Goal: Transaction & Acquisition: Purchase product/service

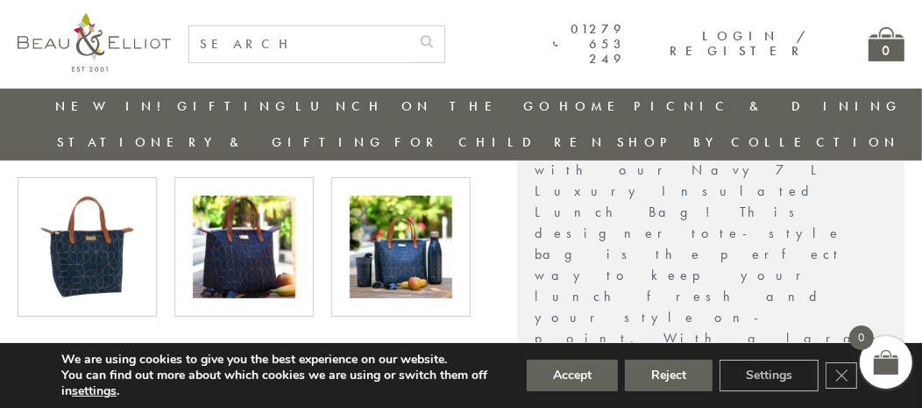
scroll to position [576, 0]
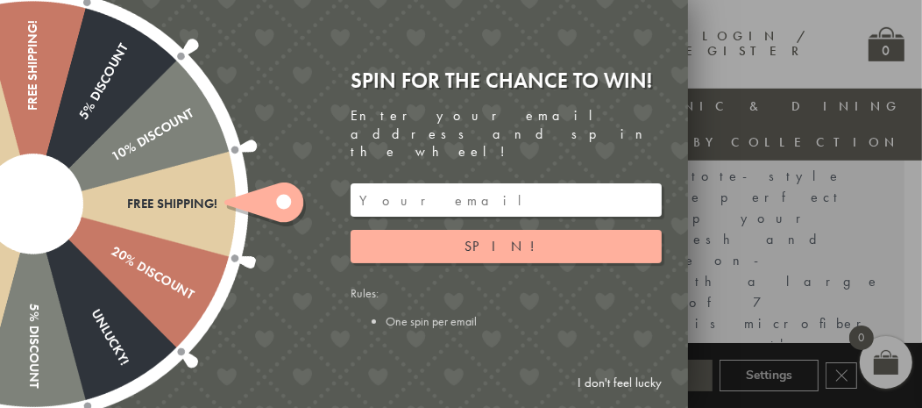
click at [614, 381] on link "I don't feel lucky" at bounding box center [620, 382] width 102 height 32
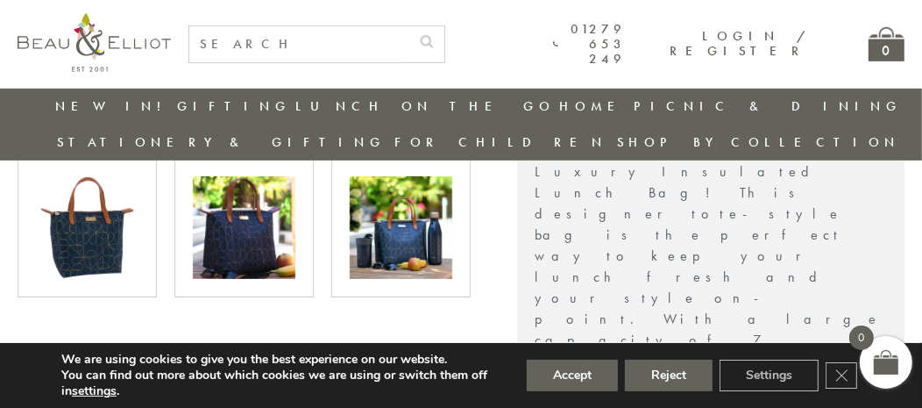
scroll to position [400, 0]
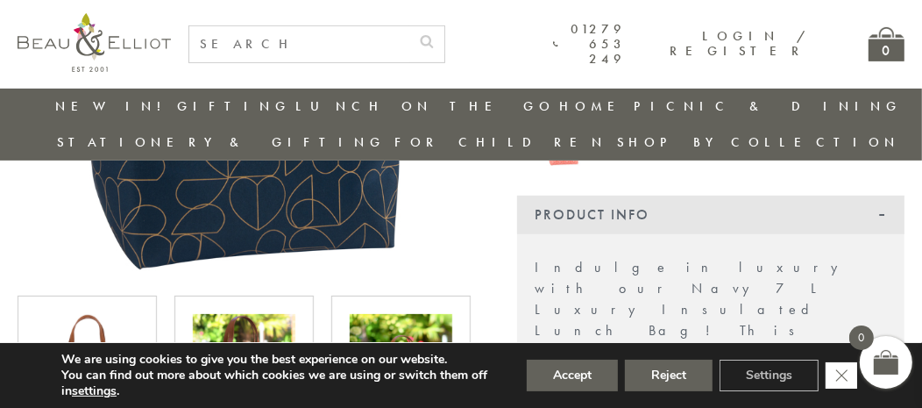
click at [854, 375] on icon "Close GDPR Cookie Banner" at bounding box center [842, 374] width 32 height 26
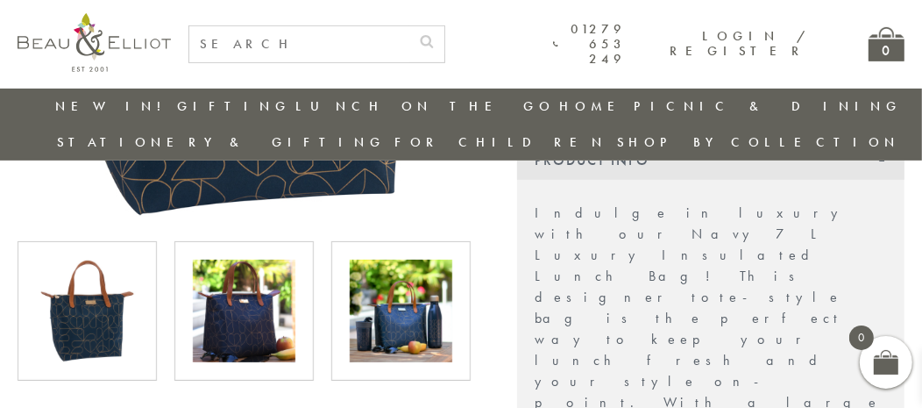
scroll to position [488, 0]
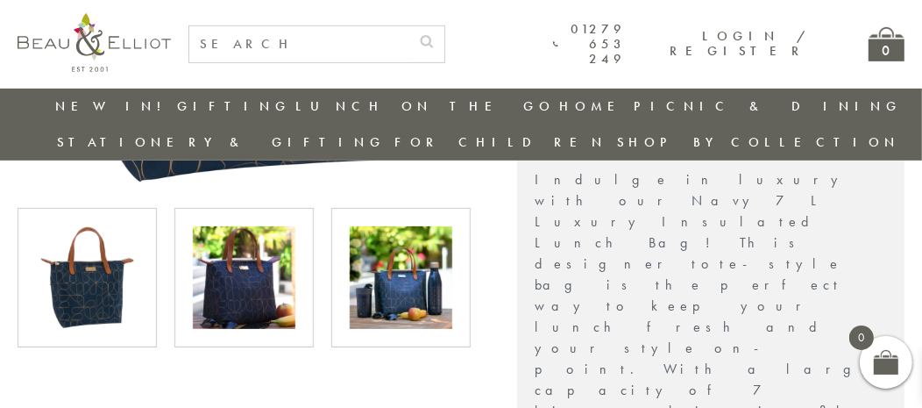
click at [361, 277] on img at bounding box center [401, 277] width 103 height 103
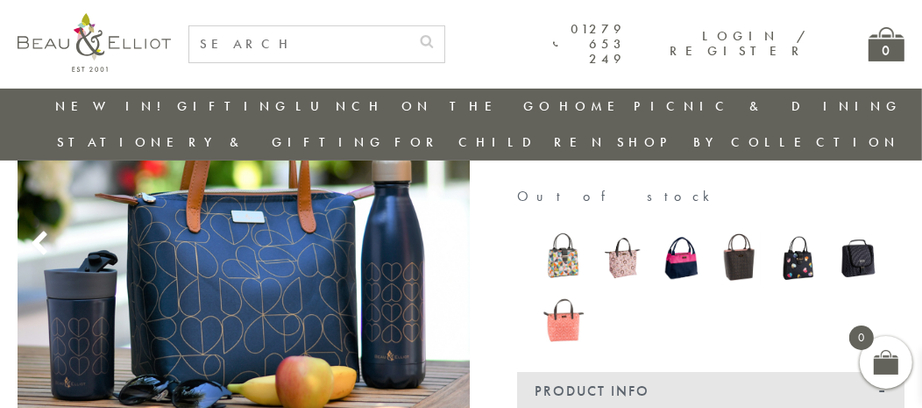
scroll to position [225, 0]
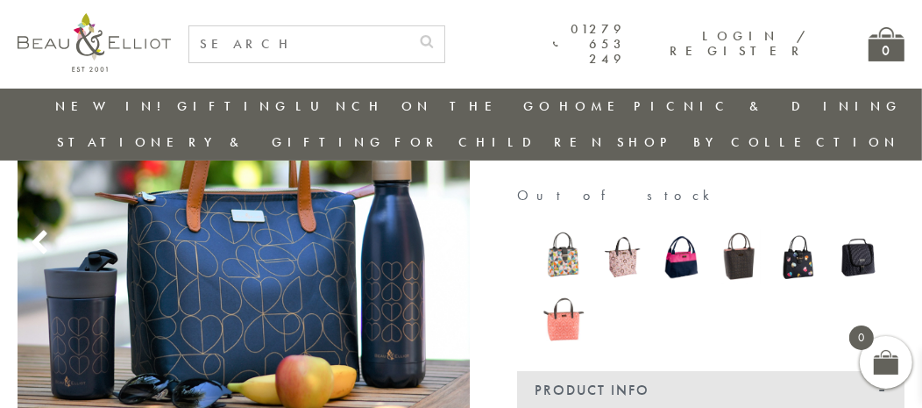
click at [563, 268] on img at bounding box center [563, 256] width 41 height 53
